Goal: Information Seeking & Learning: Learn about a topic

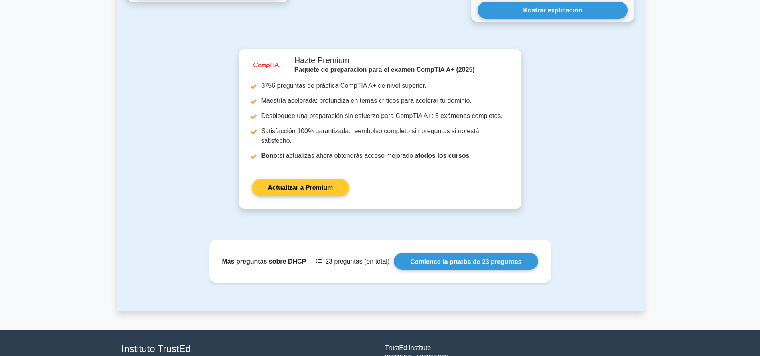
scroll to position [1010, 0]
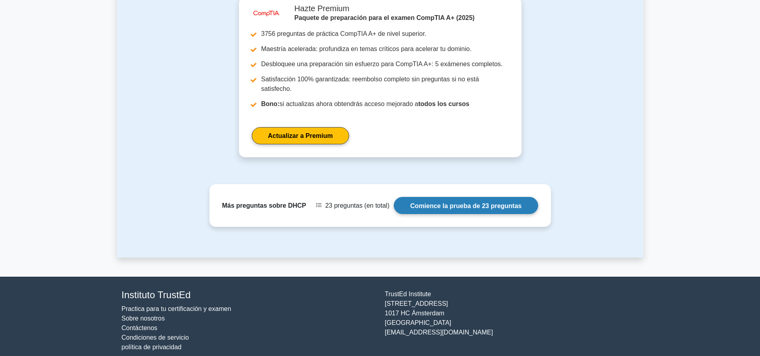
click at [461, 200] on link "Comience la prueba de 23 preguntas" at bounding box center [466, 205] width 144 height 17
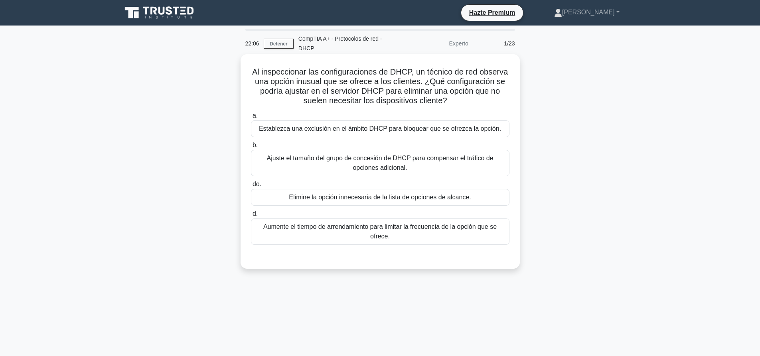
click at [459, 137] on div "Establezca una exclusión en el ámbito DHCP para bloquear que se ofrezca la opci…" at bounding box center [380, 128] width 258 height 17
click at [251, 118] on input "a. Establezca una exclusión en el ámbito DHCP para bloquear que se ofrezca la o…" at bounding box center [251, 115] width 0 height 5
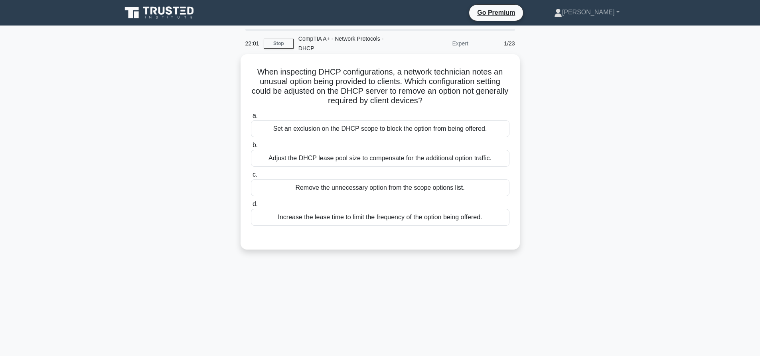
click at [408, 187] on div "Remove the unnecessary option from the scope options list." at bounding box center [380, 187] width 258 height 17
click at [251, 177] on input "c. Remove the unnecessary option from the scope options list." at bounding box center [251, 174] width 0 height 5
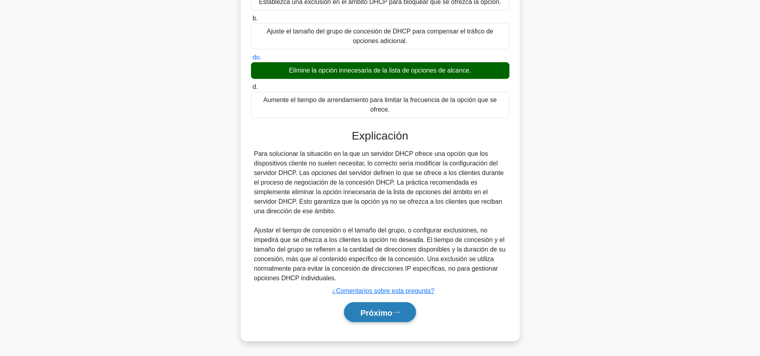
click at [388, 311] on font "Próximo" at bounding box center [376, 312] width 32 height 9
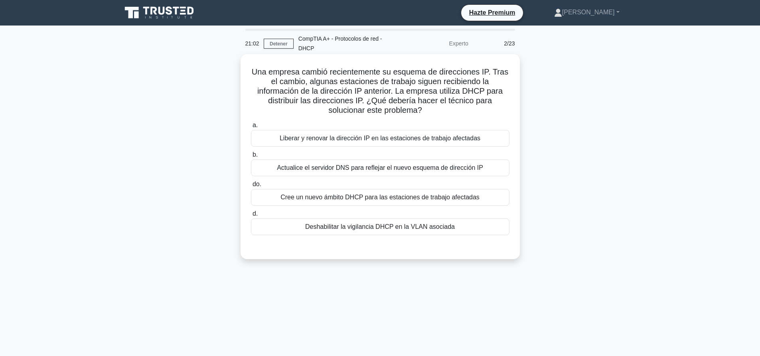
click at [341, 165] on font "Actualice el servidor DNS para reflejar el nuevo esquema de dirección IP" at bounding box center [380, 167] width 206 height 7
click at [251, 158] on input "b. Actualice el servidor DNS para reflejar el nuevo esquema de dirección IP" at bounding box center [251, 154] width 0 height 5
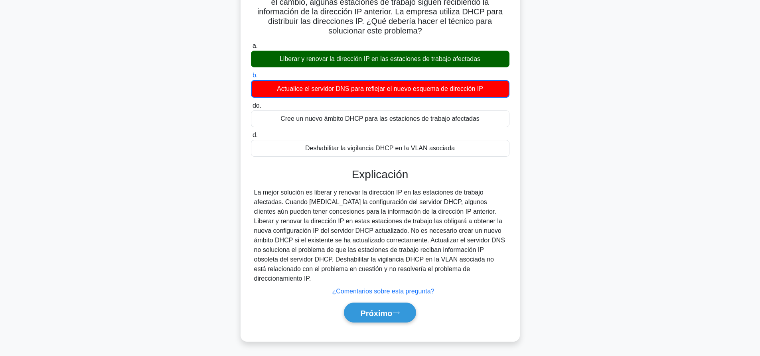
scroll to position [80, 0]
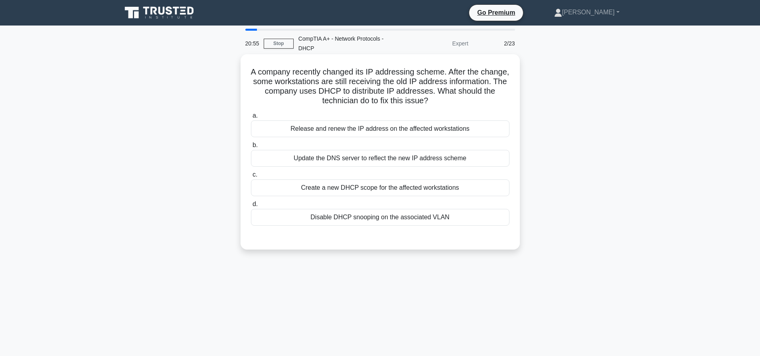
click at [373, 129] on div "Release and renew the IP address on the affected workstations" at bounding box center [380, 128] width 258 height 17
click at [251, 118] on input "a. Release and renew the IP address on the affected workstations" at bounding box center [251, 115] width 0 height 5
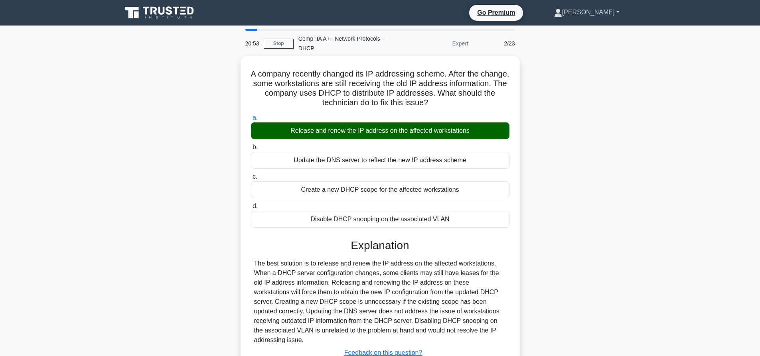
scroll to position [75, 0]
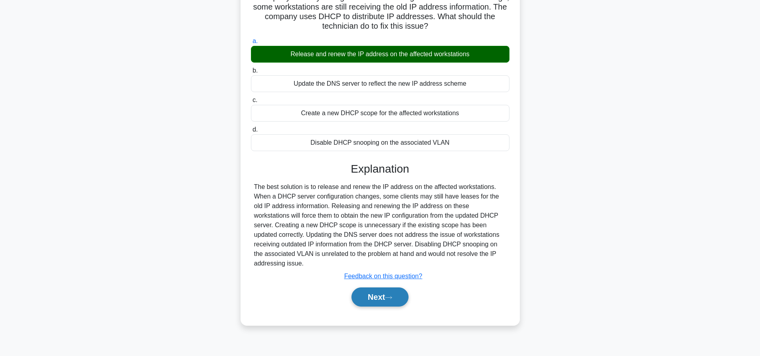
click at [394, 287] on button "Next" at bounding box center [379, 296] width 57 height 19
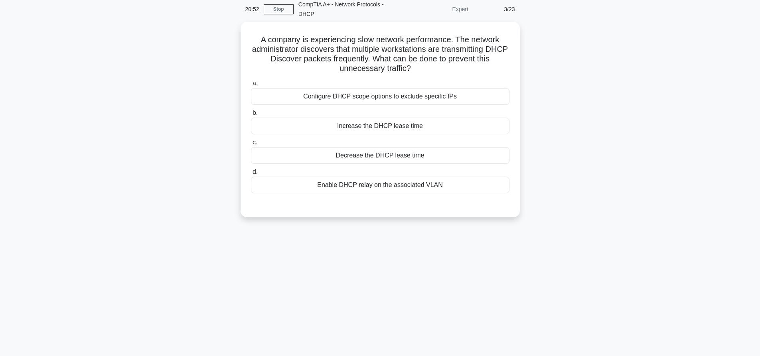
scroll to position [0, 0]
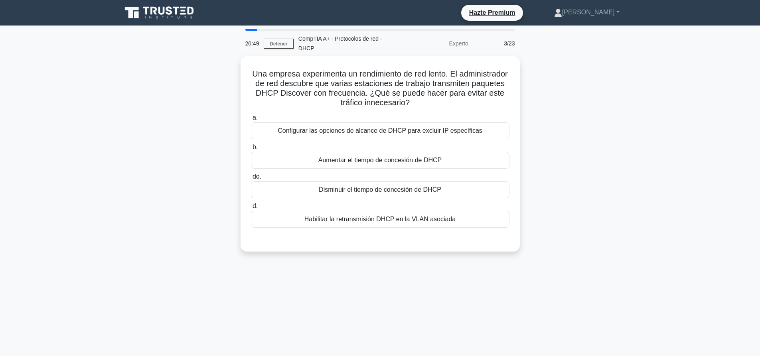
click at [648, 136] on main "20:49 Detener CompTIA A+ - Protocolos de red - DHCP Experto 3/23 Una empresa ex…" at bounding box center [380, 228] width 760 height 405
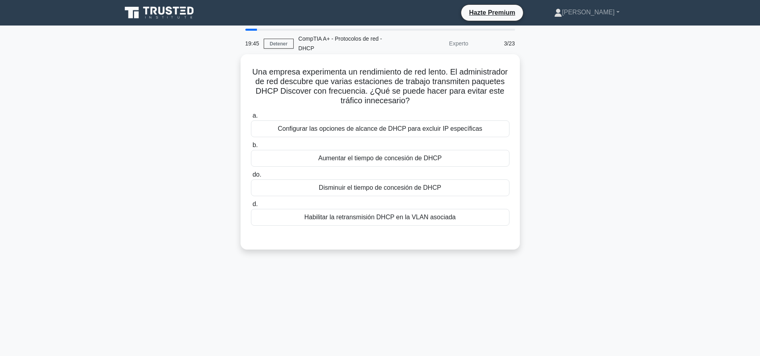
click at [434, 156] on font "Aumentar el tiempo de concesión de DHCP" at bounding box center [380, 158] width 124 height 7
click at [251, 148] on input "b. Aumentar el tiempo de concesión de DHCP" at bounding box center [251, 145] width 0 height 5
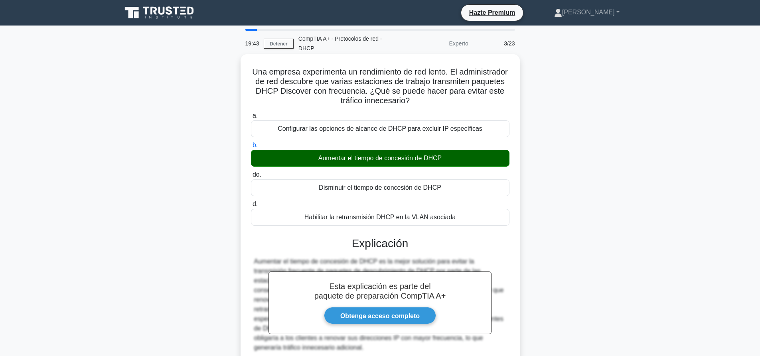
scroll to position [75, 0]
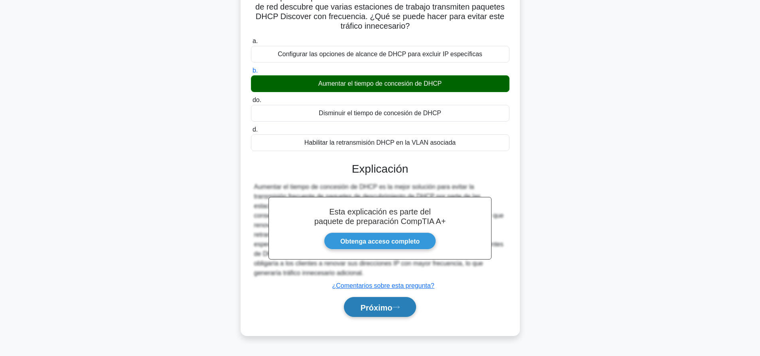
click at [397, 307] on icon at bounding box center [395, 307] width 7 height 4
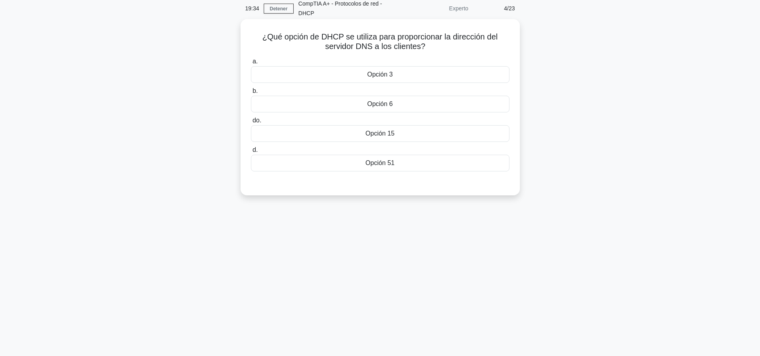
scroll to position [0, 0]
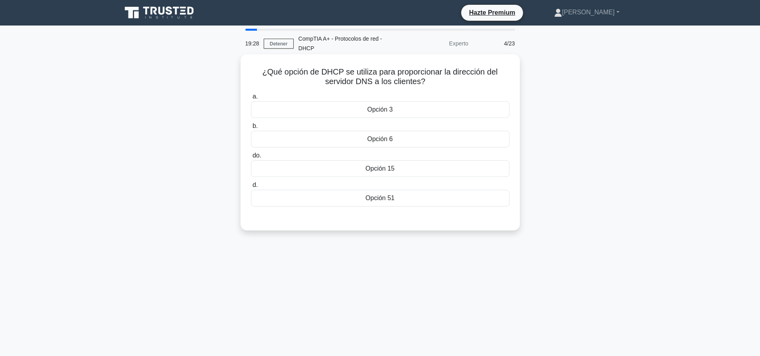
drag, startPoint x: 261, startPoint y: 71, endPoint x: 434, endPoint y: 84, distance: 173.2
click at [434, 84] on h5 "¿Qué opción de DHCP se utiliza para proporcionar la dirección del servidor DNS …" at bounding box center [380, 77] width 260 height 20
copy font "¿Qué opción de DHCP se utiliza para proporcionar la dirección del servidor DNS …"
click at [399, 139] on div "Opción 6" at bounding box center [380, 139] width 258 height 17
click at [251, 129] on input "b. Opción 6" at bounding box center [251, 126] width 0 height 5
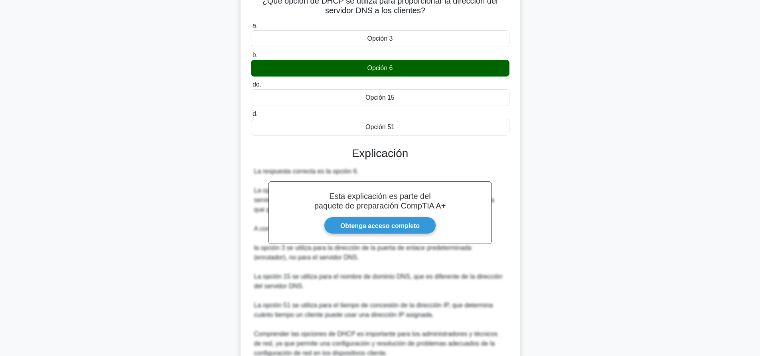
scroll to position [147, 0]
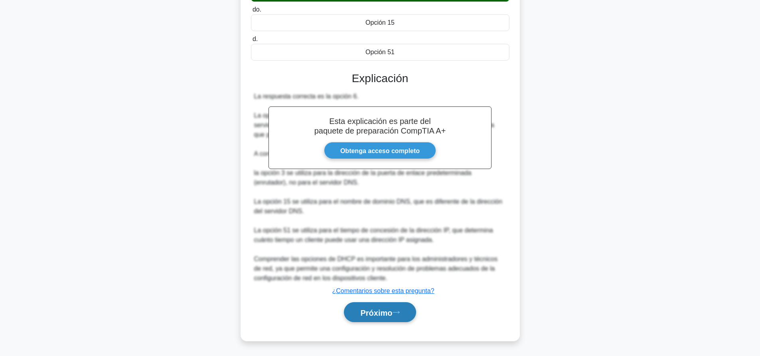
click at [380, 317] on button "Próximo" at bounding box center [380, 312] width 72 height 20
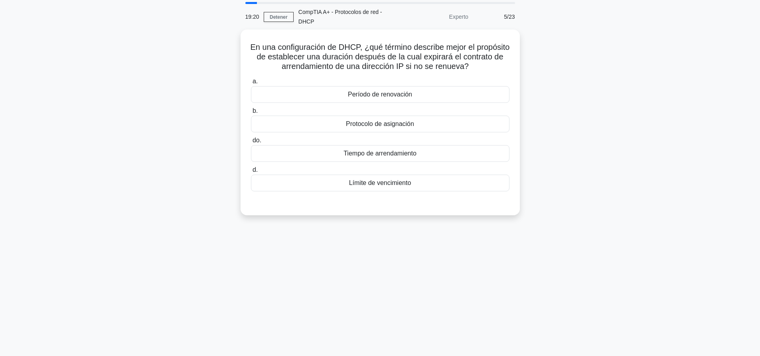
scroll to position [0, 0]
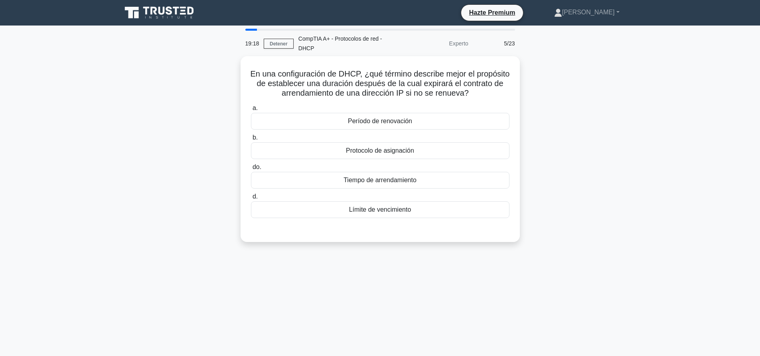
drag, startPoint x: 275, startPoint y: 49, endPoint x: 277, endPoint y: 45, distance: 4.5
click at [276, 49] on div "19:18 Detener CompTIA A+ - Protocolos de red - DHCP Experto 5/23" at bounding box center [379, 44] width 279 height 26
click at [277, 45] on font "Detener" at bounding box center [279, 44] width 18 height 6
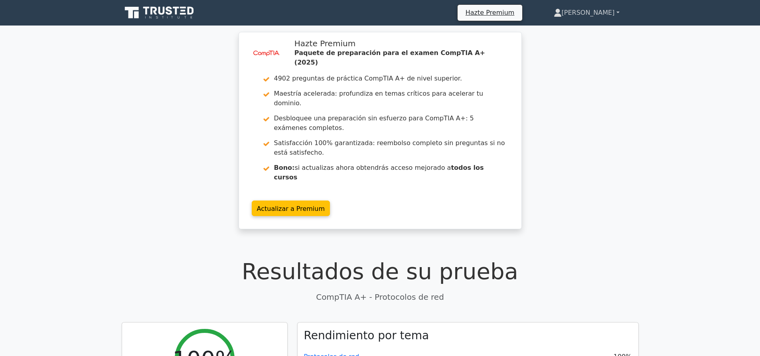
click at [615, 10] on link "[PERSON_NAME]" at bounding box center [586, 13] width 104 height 16
click at [598, 30] on link "Perfil" at bounding box center [566, 31] width 63 height 13
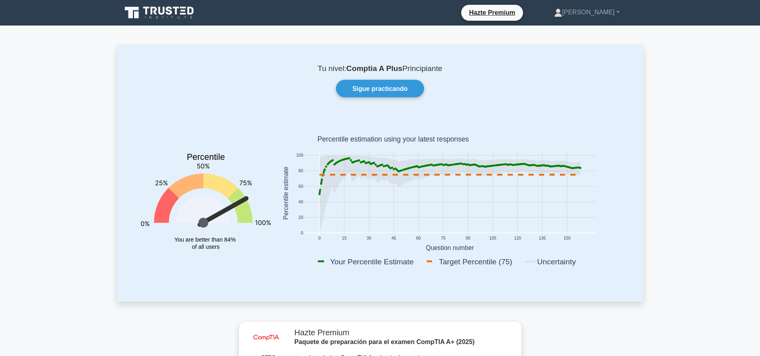
scroll to position [279, 0]
